Goal: Check status: Check status

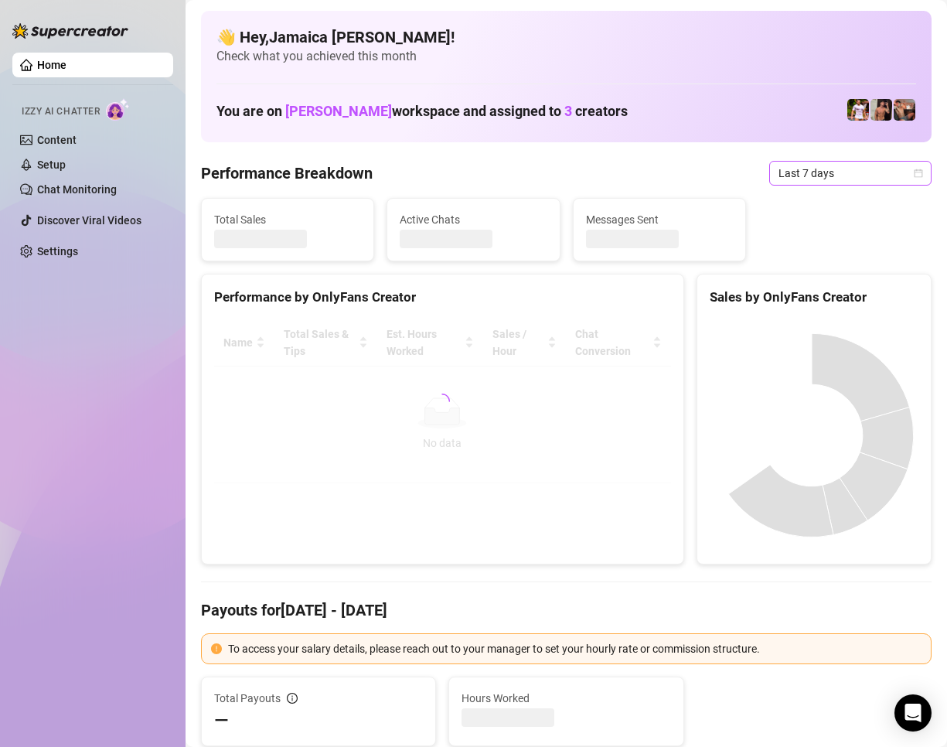
click at [778, 176] on span "Last 7 days" at bounding box center [850, 173] width 144 height 23
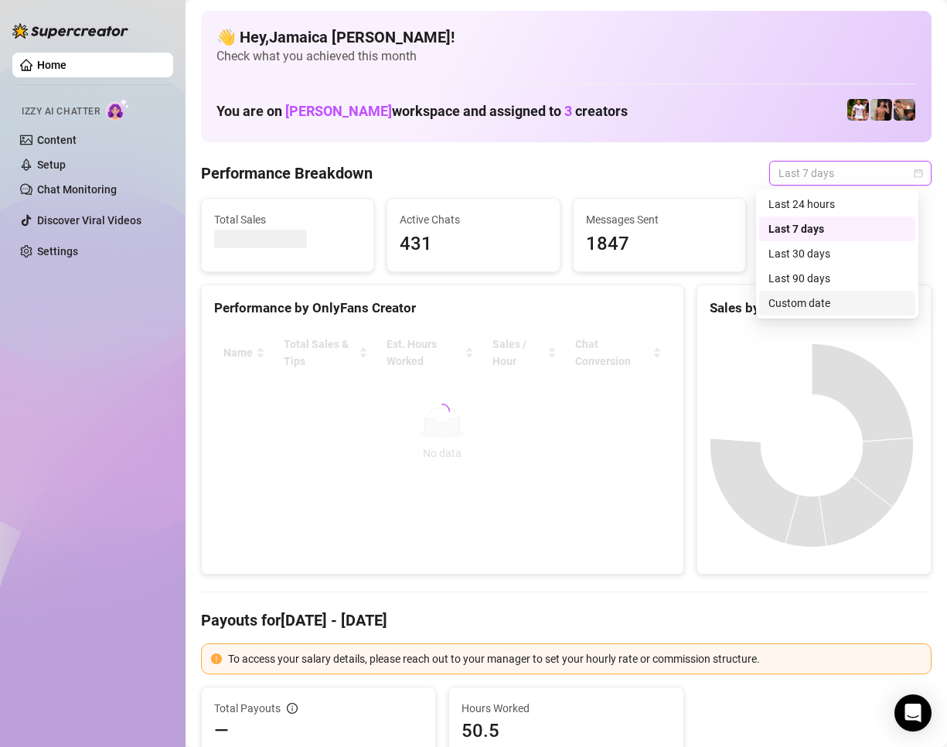
click at [805, 303] on div "Custom date" at bounding box center [837, 303] width 138 height 17
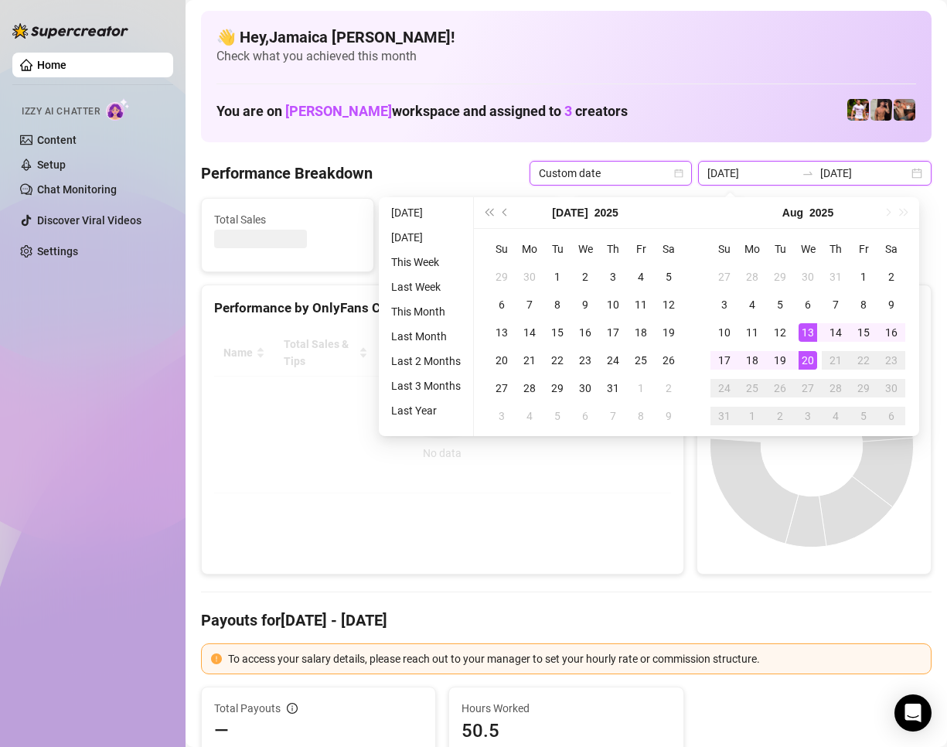
click at [768, 173] on input "[DATE]" at bounding box center [751, 173] width 88 height 17
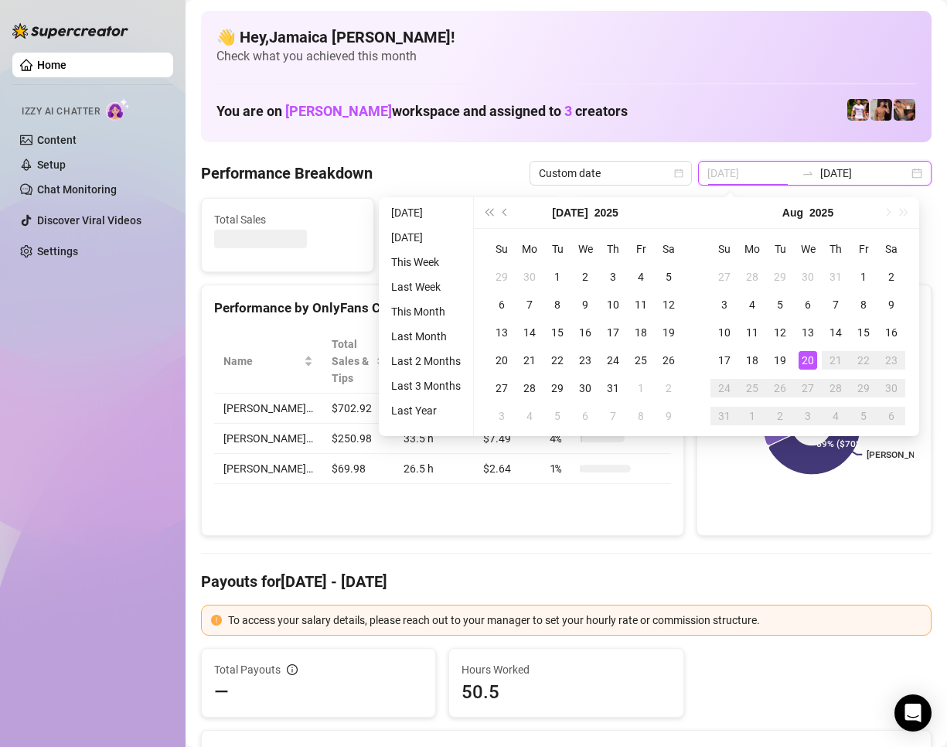
type input "[DATE]"
click at [810, 355] on div "20" at bounding box center [808, 360] width 19 height 19
click at [809, 352] on div "20" at bounding box center [808, 360] width 19 height 19
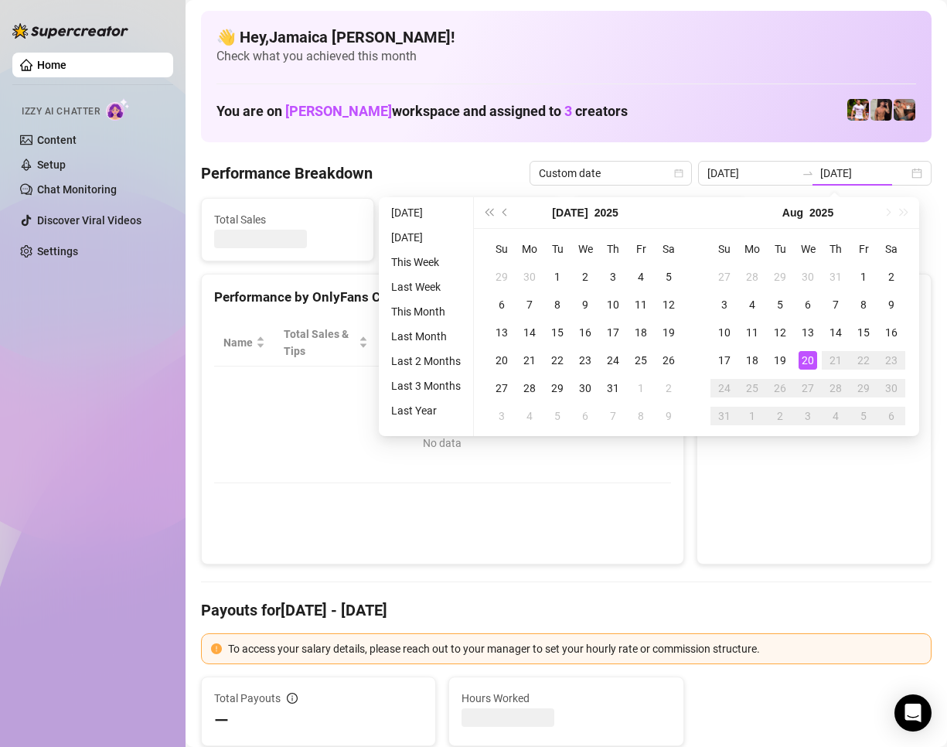
type input "[DATE]"
